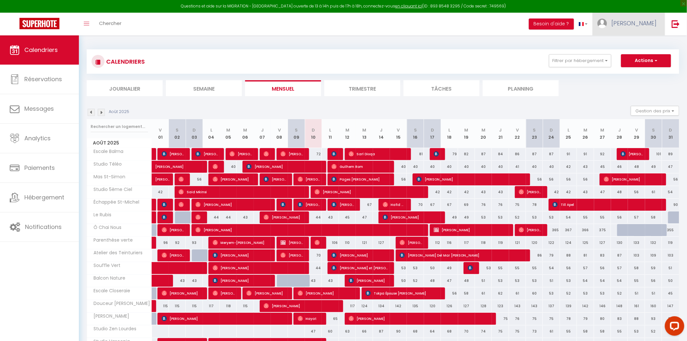
click at [636, 32] on link "[PERSON_NAME]" at bounding box center [629, 24] width 72 height 23
click at [635, 38] on div "Paramètres Équipe" at bounding box center [639, 51] width 52 height 28
click at [636, 41] on link "Paramètres" at bounding box center [639, 45] width 48 height 11
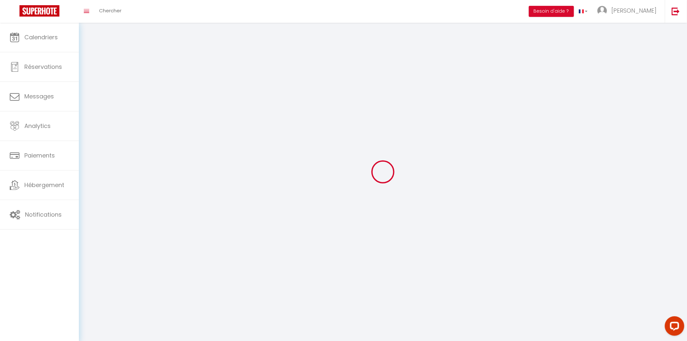
select select
type input "[PERSON_NAME]"
type input "Verdalle"
type input "0616970214"
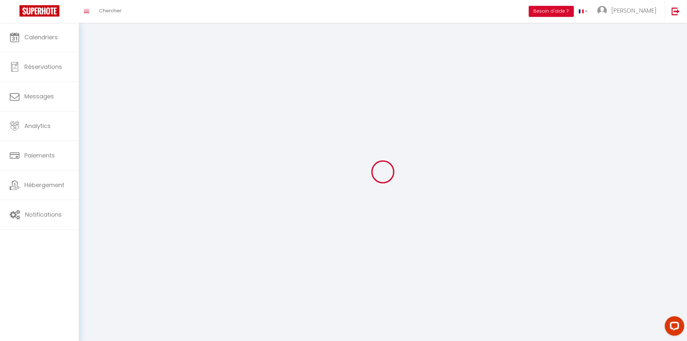
type input "[STREET_ADDRESS][PERSON_NAME]"
type input "Muret"
type input "31600"
type input "gVSyyvty8ngpyNqHSd5c7CcrU"
type input "rG4m6njcDafNblg4HY2i2g9Ja"
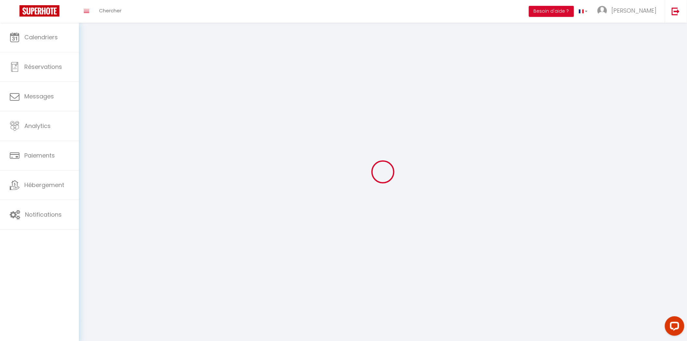
type input "[URL][DOMAIN_NAME]"
select select "28"
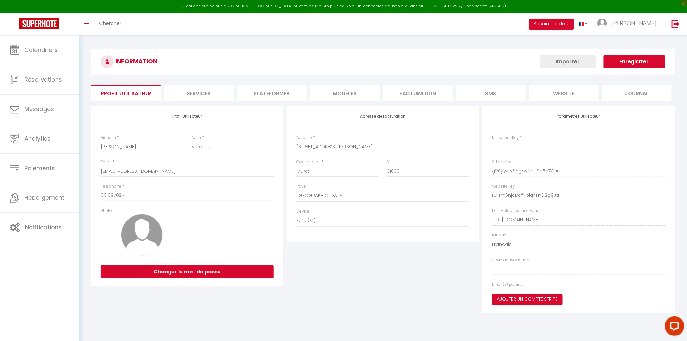
type input "gVSyyvty8ngpyNqHSd5c7CcrU"
type input "rG4m6njcDafNblg4HY2i2g9Ja"
type input "[URL][DOMAIN_NAME]"
select select "fr"
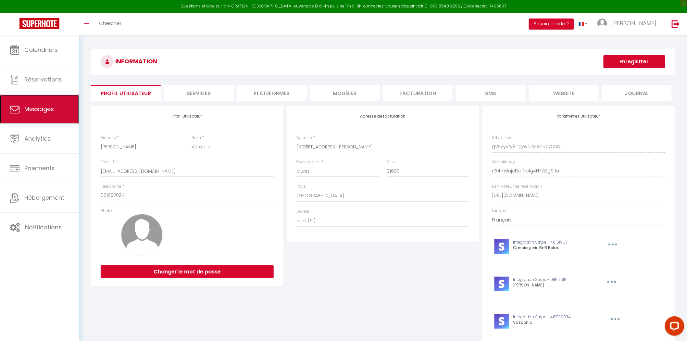
click at [46, 113] on span "Messages" at bounding box center [39, 109] width 30 height 8
select select "message"
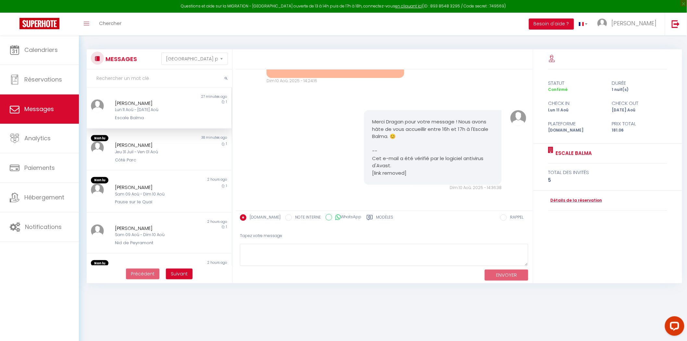
scroll to position [2028, 0]
click at [163, 101] on div "[PERSON_NAME]" at bounding box center [153, 103] width 76 height 8
click at [174, 147] on div "[PERSON_NAME]" at bounding box center [153, 145] width 76 height 8
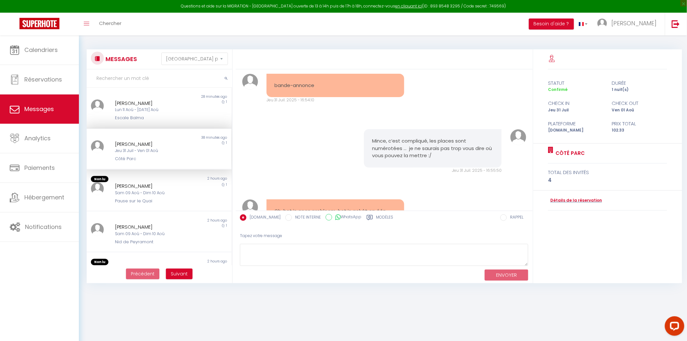
scroll to position [3215, 0]
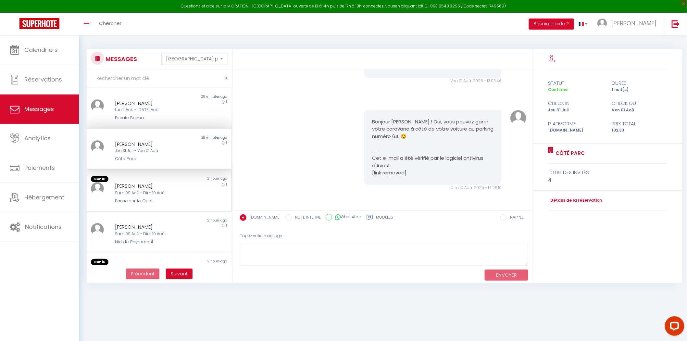
click at [141, 195] on div "Sam 09 Aoû - Dim 10 Aoû" at bounding box center [153, 193] width 76 height 6
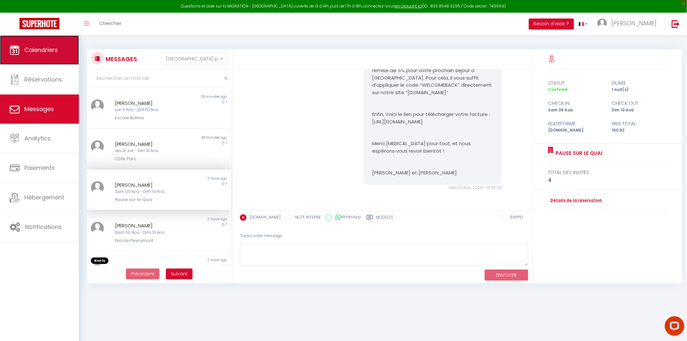
click at [38, 59] on link "Calendriers" at bounding box center [39, 49] width 79 height 29
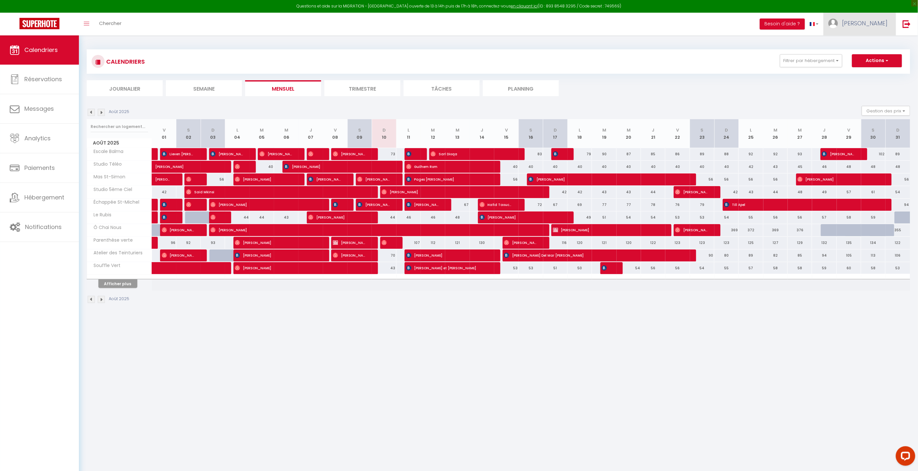
click at [890, 26] on link "[PERSON_NAME]" at bounding box center [860, 24] width 72 height 23
click at [876, 45] on link "Paramètres" at bounding box center [870, 45] width 48 height 11
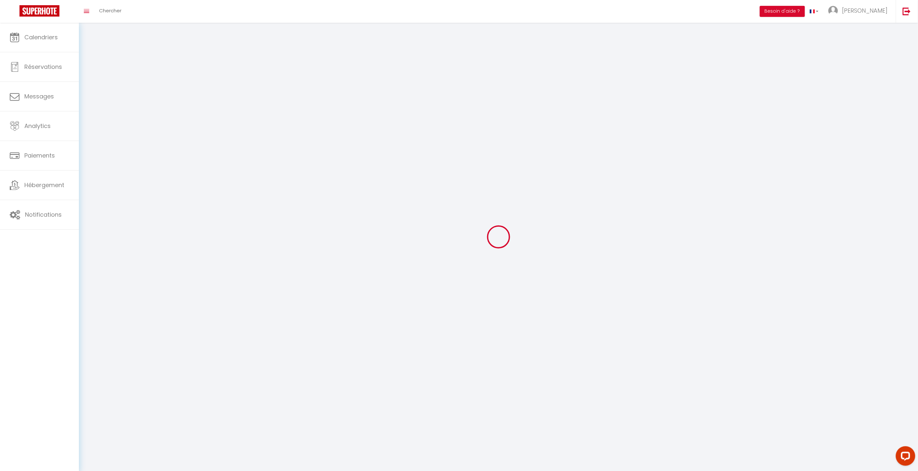
type input "[PERSON_NAME]"
type input "Verdalle"
type input "0616970214"
type input "[STREET_ADDRESS][PERSON_NAME]"
type input "Muret"
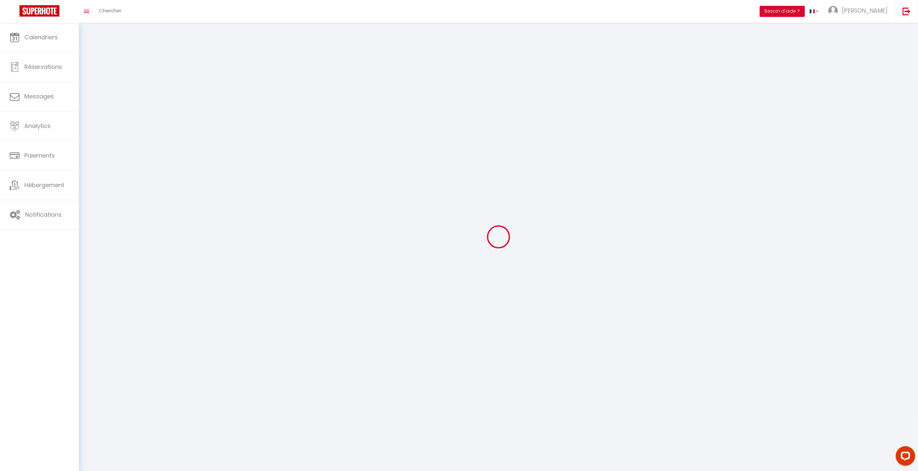
type input "31600"
type input "gVSyyvty8ngpyNqHSd5c7CcrU"
type input "rG4m6njcDafNblg4HY2i2g9Ja"
type input "[URL][DOMAIN_NAME]"
select select "28"
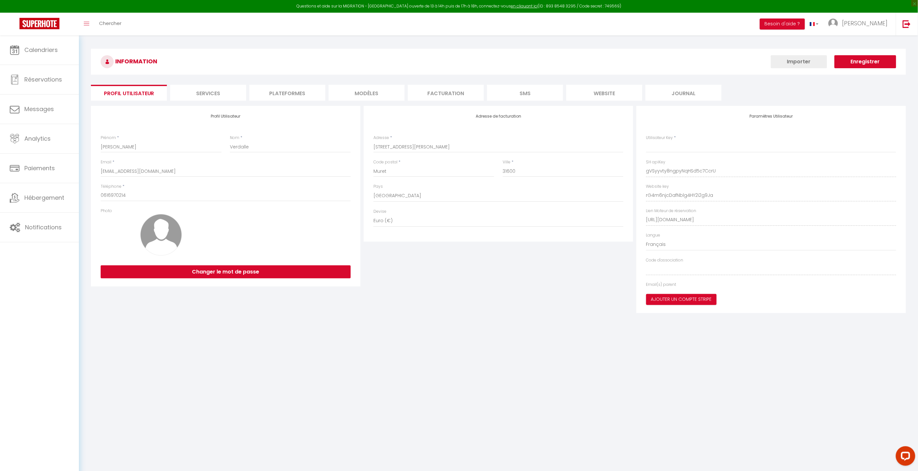
type input "gVSyyvty8ngpyNqHSd5c7CcrU"
type input "rG4m6njcDafNblg4HY2i2g9Ja"
type input "[URL][DOMAIN_NAME]"
select select "fr"
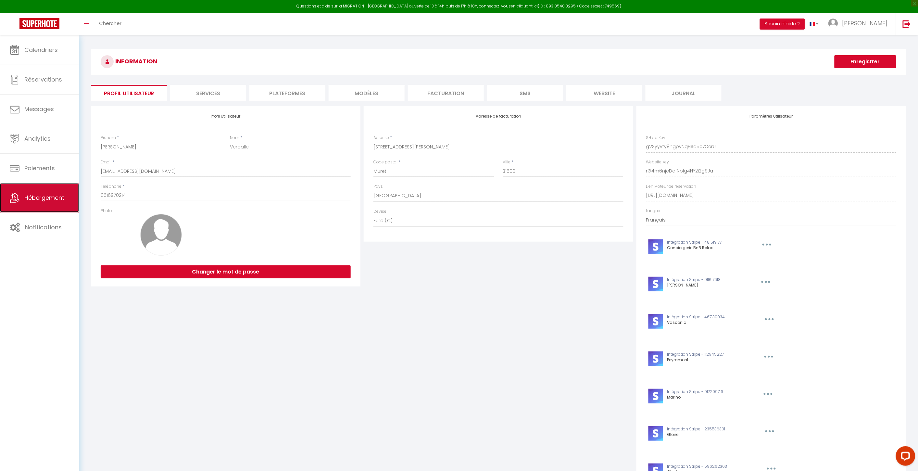
click at [43, 203] on link "Hébergement" at bounding box center [39, 197] width 79 height 29
